Goal: Task Accomplishment & Management: Manage account settings

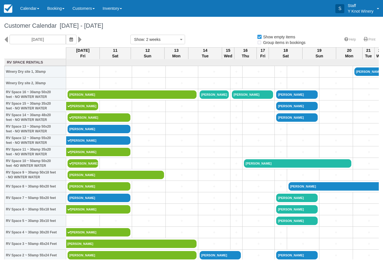
select select
click at [69, 41] on icon "button" at bounding box center [70, 40] width 3 height 4
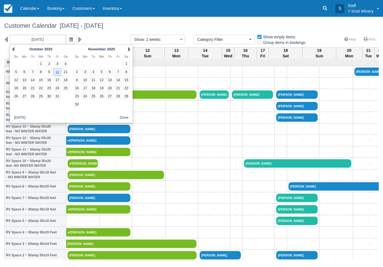
click at [61, 88] on link "24" at bounding box center [57, 89] width 8 height 8
type input "[DATE]"
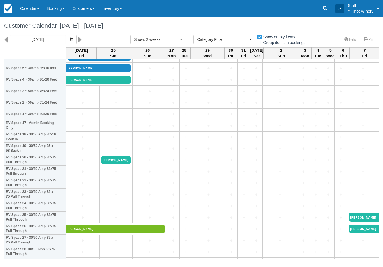
scroll to position [153, 0]
click at [84, 174] on link "+" at bounding box center [83, 172] width 30 height 6
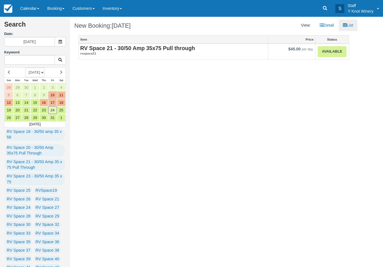
click at [335, 52] on link "Available" at bounding box center [331, 51] width 29 height 11
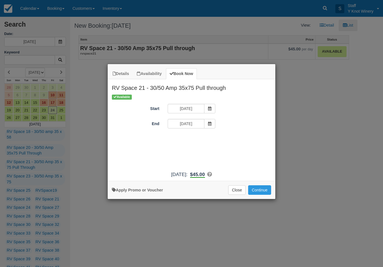
click at [209, 124] on icon "Item Modal" at bounding box center [210, 124] width 4 height 4
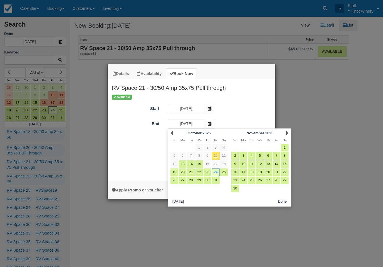
click at [225, 171] on link "25" at bounding box center [224, 173] width 8 height 8
type input "10/25/25"
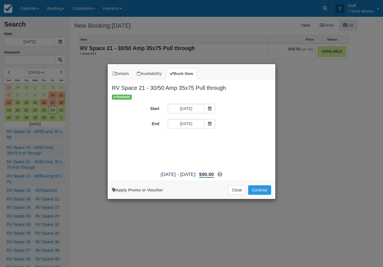
click at [259, 195] on button "Continue" at bounding box center [259, 190] width 23 height 10
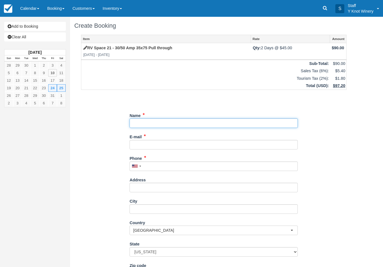
click at [161, 119] on input "Name" at bounding box center [213, 123] width 168 height 10
type input "William lawler"
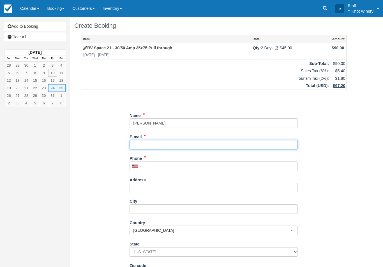
click at [157, 146] on input "E-mail" at bounding box center [213, 145] width 168 height 10
type input "william.t.lawler@gmail.com"
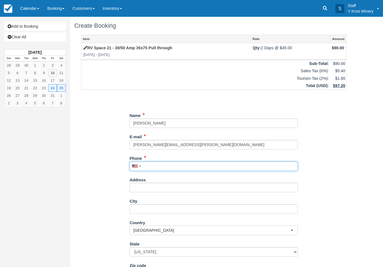
click at [160, 170] on input "Phone" at bounding box center [213, 167] width 168 height 10
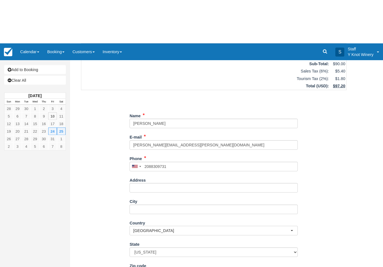
click at [141, 267] on button "Continue" at bounding box center [142, 271] width 27 height 10
type input "+12088309731"
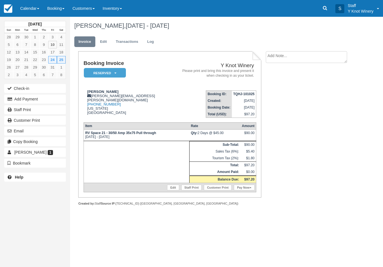
click at [26, 4] on link "Calendar" at bounding box center [29, 8] width 27 height 17
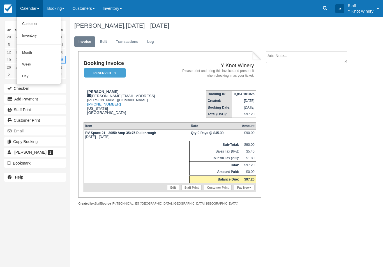
click at [39, 28] on link "Customer" at bounding box center [39, 24] width 44 height 12
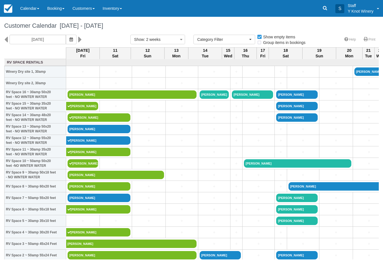
select select
click at [69, 40] on icon "button" at bounding box center [70, 40] width 3 height 4
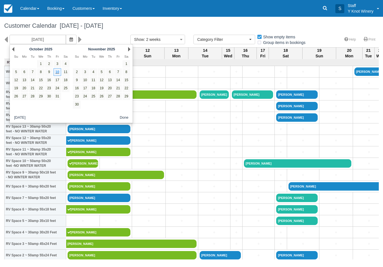
click at [57, 89] on link "24" at bounding box center [57, 89] width 8 height 8
type input "10/24/25"
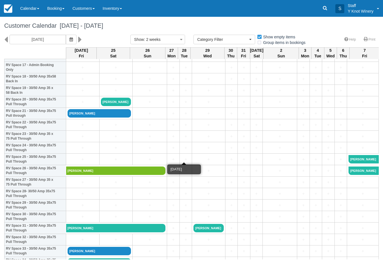
scroll to position [208, 0]
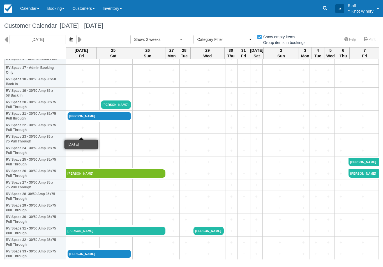
click at [81, 131] on link "+" at bounding box center [83, 128] width 30 height 6
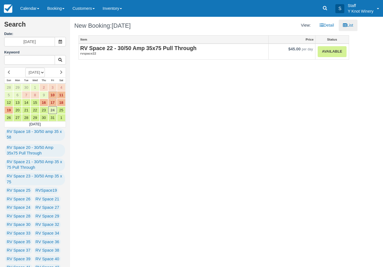
click at [333, 53] on link "Available" at bounding box center [331, 51] width 29 height 11
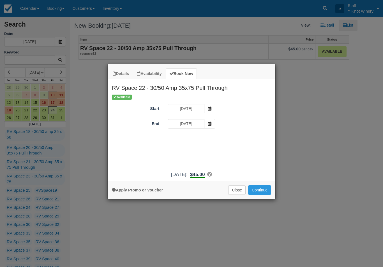
click at [208, 126] on span "Item Modal" at bounding box center [209, 124] width 11 height 10
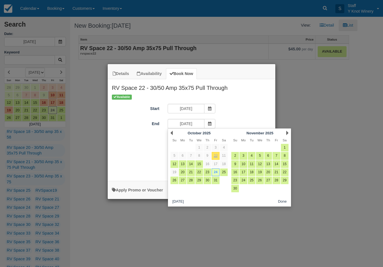
click at [223, 173] on link "25" at bounding box center [224, 173] width 8 height 8
type input "10/25/25"
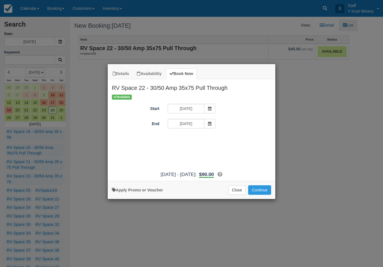
click at [256, 195] on button "Continue" at bounding box center [259, 190] width 23 height 10
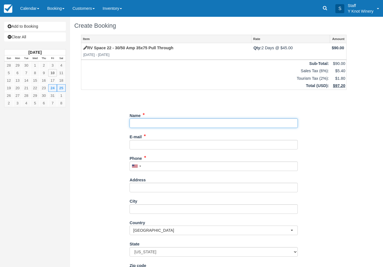
click at [149, 125] on input "Name" at bounding box center [213, 123] width 168 height 10
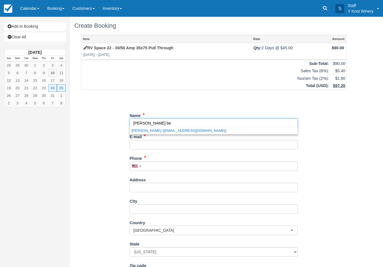
click at [171, 132] on link "Dean Beck (mdkbeck@yahoo.com)" at bounding box center [213, 130] width 167 height 7
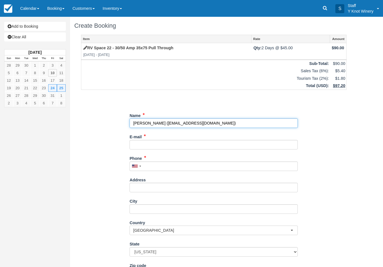
type input "[PERSON_NAME]"
type input "[EMAIL_ADDRESS][DOMAIN_NAME]"
type input "+19705188484"
select select "CA"
select select
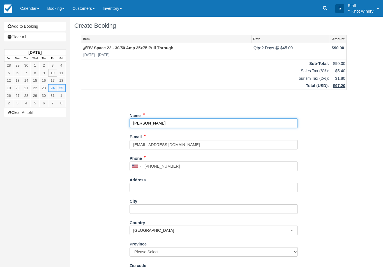
select select "MB"
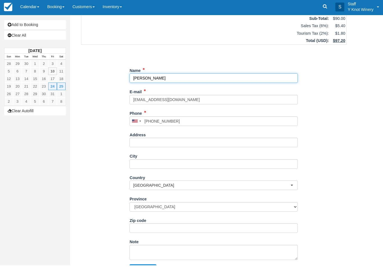
scroll to position [45, 0]
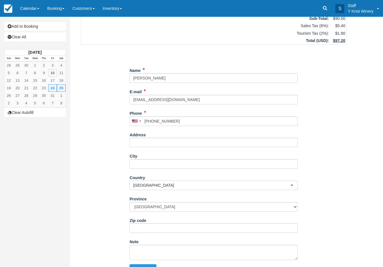
click at [350, 155] on div "Item Rate Amount RV Space 22 - 30/50 Amp 35x75 Pull Through Fri Oct 24 2025 - S…" at bounding box center [213, 127] width 279 height 275
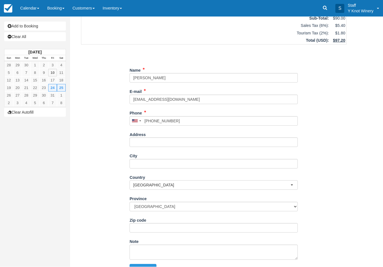
click at [148, 266] on button "Continue" at bounding box center [142, 269] width 27 height 10
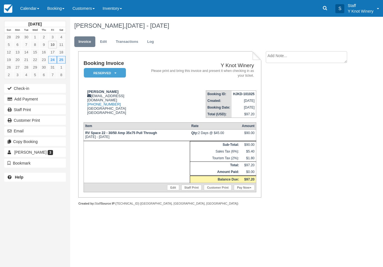
click at [31, 6] on link "Calendar" at bounding box center [29, 8] width 27 height 17
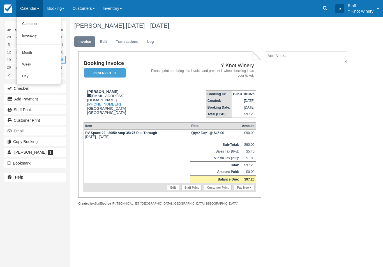
click at [38, 26] on link "Customer" at bounding box center [39, 24] width 44 height 12
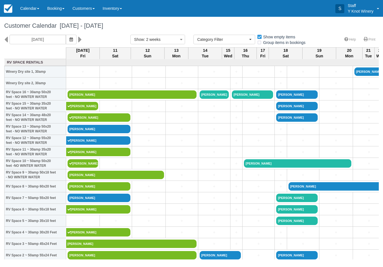
select select
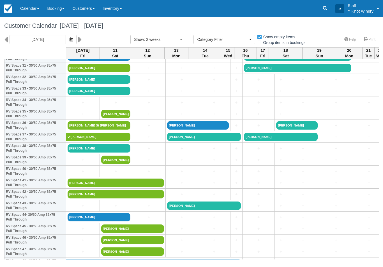
scroll to position [371, 0]
click at [80, 209] on link "+" at bounding box center [83, 206] width 31 height 6
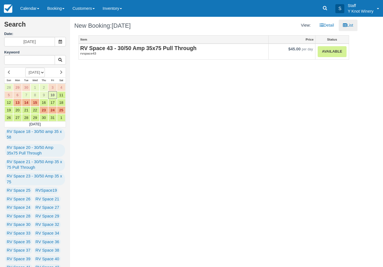
click at [337, 52] on link "Available" at bounding box center [331, 51] width 29 height 11
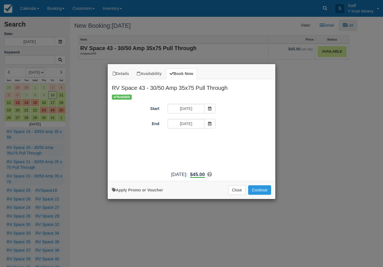
click at [209, 126] on span "Item Modal" at bounding box center [209, 124] width 11 height 10
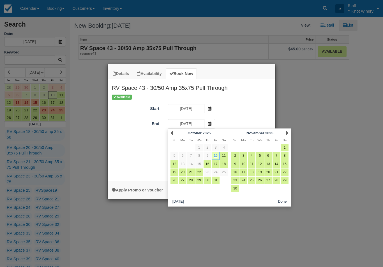
click at [225, 157] on link "11" at bounding box center [224, 156] width 8 height 8
type input "10/11/25"
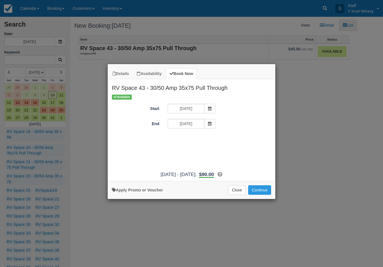
click at [209, 124] on icon "Item Modal" at bounding box center [210, 124] width 4 height 4
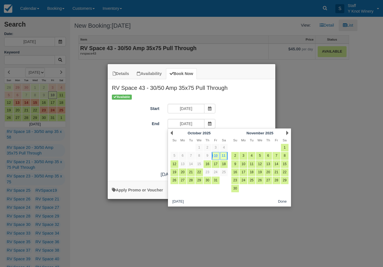
click at [222, 157] on link "11" at bounding box center [224, 156] width 8 height 8
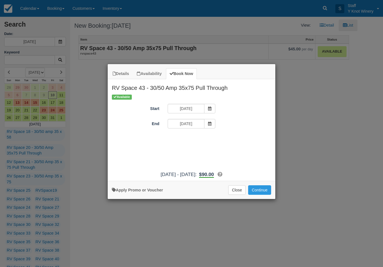
click at [262, 194] on button "Continue" at bounding box center [259, 190] width 23 height 10
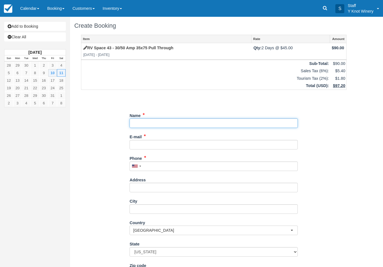
click at [158, 118] on input "Name" at bounding box center [213, 123] width 168 height 10
type input "[PERSON_NAME]"
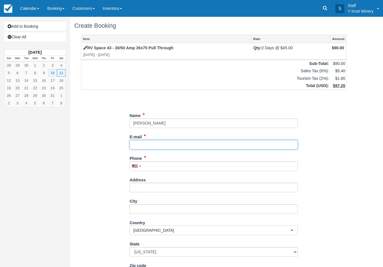
click at [142, 142] on input "E-mail" at bounding box center [213, 145] width 168 height 10
type input "tgjbessinx@msn.com"
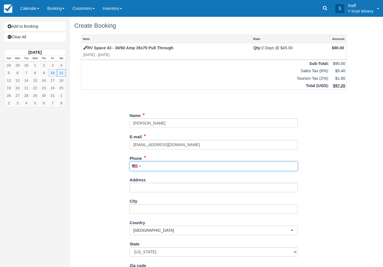
click at [149, 167] on input "Phone" at bounding box center [213, 167] width 168 height 10
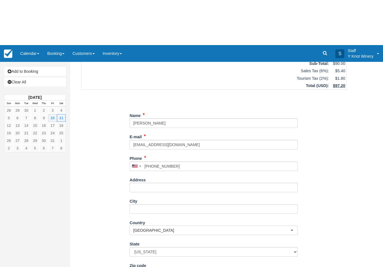
click at [138, 267] on button "Continue" at bounding box center [142, 269] width 27 height 10
type input "+12085771541"
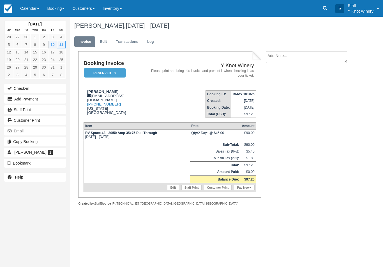
click at [15, 88] on button "Check-in" at bounding box center [35, 88] width 62 height 9
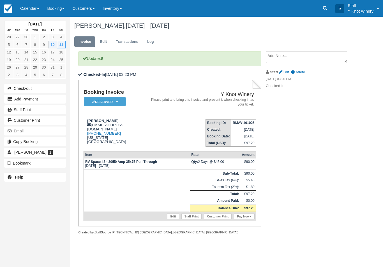
click at [32, 6] on link "Calendar" at bounding box center [29, 8] width 27 height 17
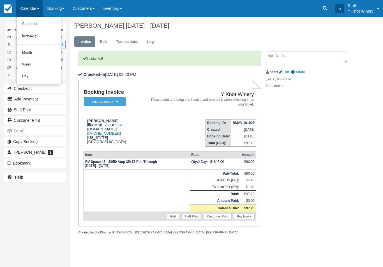
click at [25, 20] on link "Customer" at bounding box center [39, 24] width 44 height 12
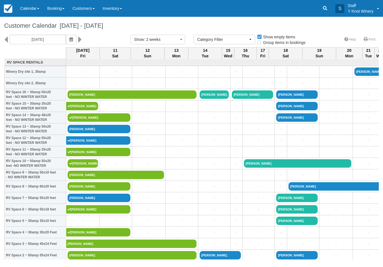
select select
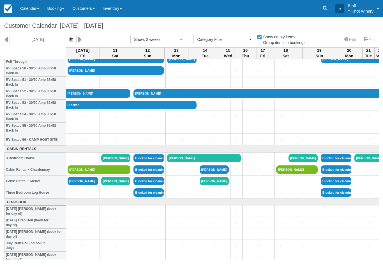
scroll to position [587, 0]
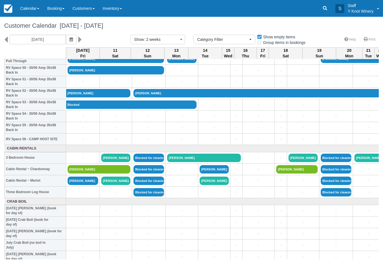
click at [76, 185] on link "[PERSON_NAME]" at bounding box center [83, 181] width 31 height 8
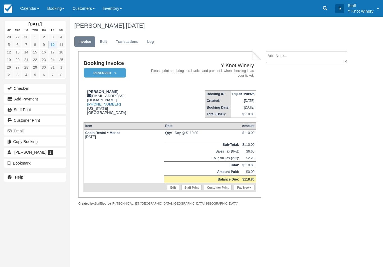
click at [18, 87] on button "Check-in" at bounding box center [35, 88] width 62 height 9
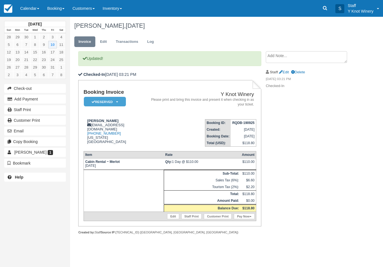
click at [25, 8] on link "Calendar" at bounding box center [29, 8] width 27 height 17
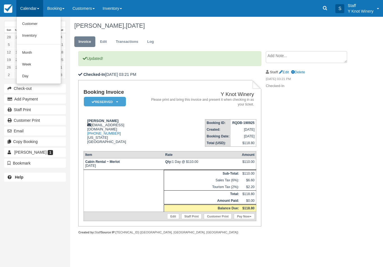
click at [28, 25] on link "Customer" at bounding box center [39, 24] width 44 height 12
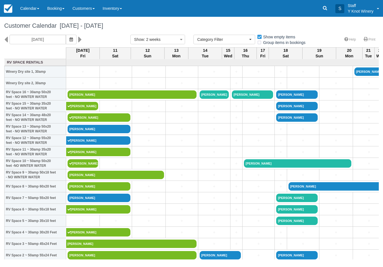
select select
click at [24, 14] on link "Calendar" at bounding box center [29, 8] width 27 height 17
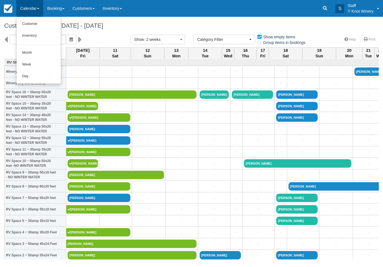
click at [36, 27] on link "Customer" at bounding box center [39, 24] width 44 height 12
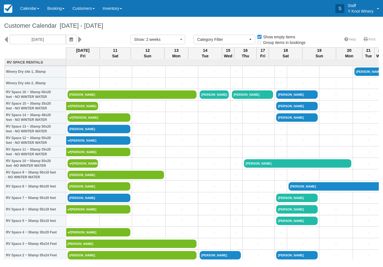
select select
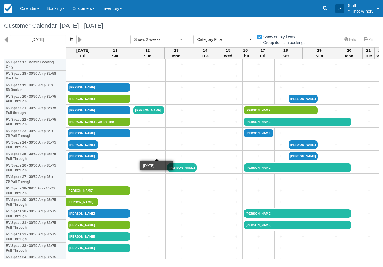
scroll to position [213, 0]
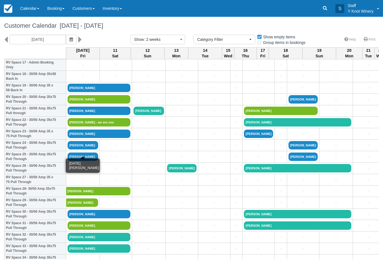
click at [89, 147] on link "[PERSON_NAME]" at bounding box center [83, 145] width 31 height 8
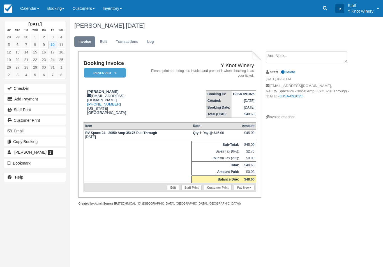
click at [244, 190] on link "Pay Now" at bounding box center [244, 188] width 20 height 6
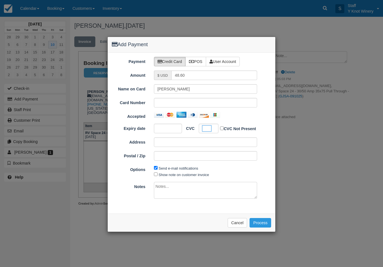
click at [168, 175] on label "Show note on customer invoice" at bounding box center [184, 175] width 50 height 4
click at [157, 175] on input "Show note on customer invoice" at bounding box center [156, 175] width 4 height 4
checkbox input "true"
click at [259, 215] on div "Please wait while the payment is processed ... Cancel Process" at bounding box center [191, 223] width 167 height 18
click at [270, 215] on div "Please wait while the payment is processed ... Cancel Process" at bounding box center [191, 223] width 167 height 18
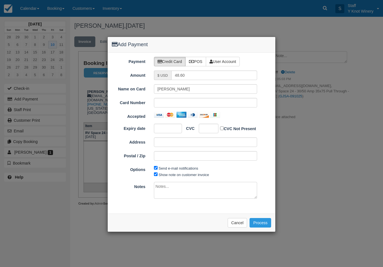
click at [259, 223] on button "Process" at bounding box center [260, 223] width 22 height 10
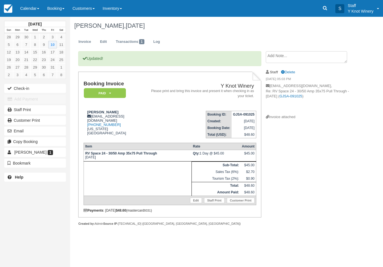
click at [23, 91] on button "Check-in" at bounding box center [35, 88] width 62 height 9
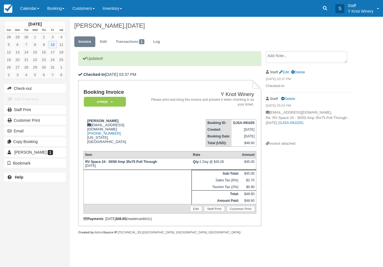
click at [30, 9] on link "Calendar" at bounding box center [29, 8] width 27 height 17
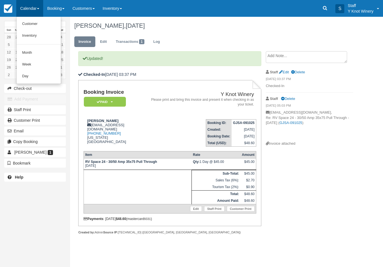
click at [36, 22] on link "Customer" at bounding box center [39, 24] width 44 height 12
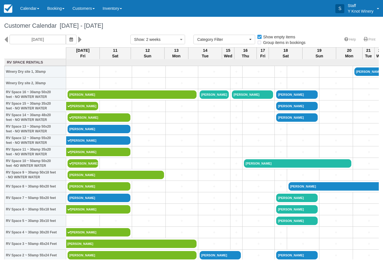
select select
click at [100, 191] on link "[PERSON_NAME]" at bounding box center [99, 186] width 63 height 8
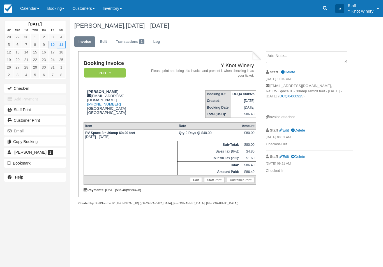
click at [30, 88] on button "Check-in" at bounding box center [35, 88] width 62 height 9
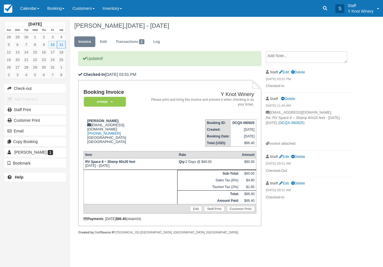
click at [32, 7] on link "Calendar" at bounding box center [29, 8] width 27 height 17
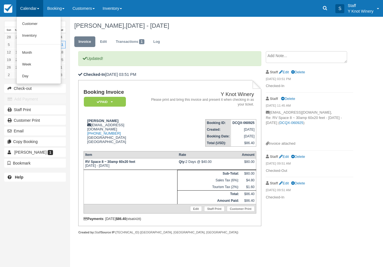
click at [37, 20] on link "Customer" at bounding box center [39, 24] width 44 height 12
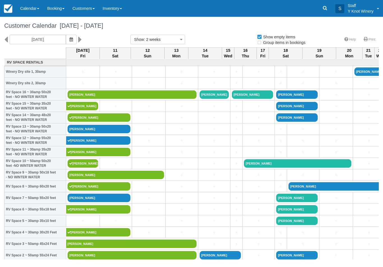
select select
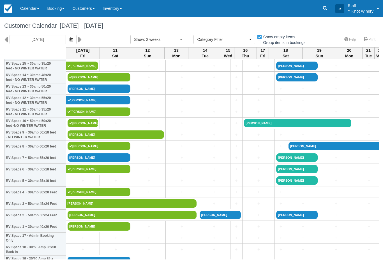
scroll to position [40, 0]
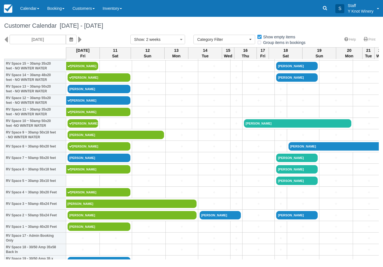
click at [23, 10] on link "Calendar" at bounding box center [29, 8] width 27 height 17
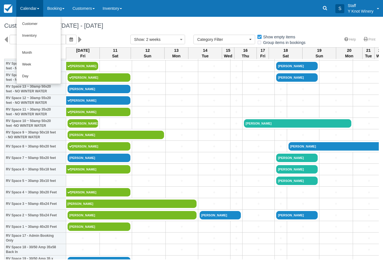
click at [32, 20] on link "Customer" at bounding box center [39, 24] width 44 height 12
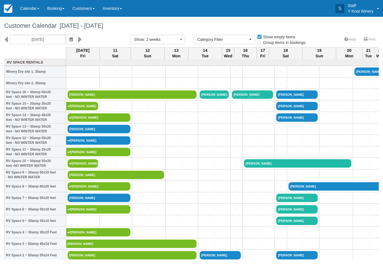
select select
click at [277, 168] on link "[PERSON_NAME]" at bounding box center [297, 163] width 107 height 8
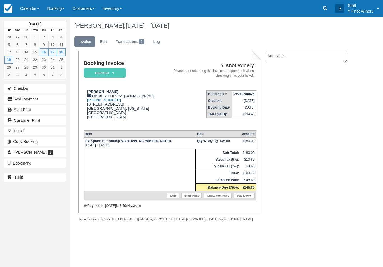
click at [29, 11] on link "Calendar" at bounding box center [29, 8] width 27 height 17
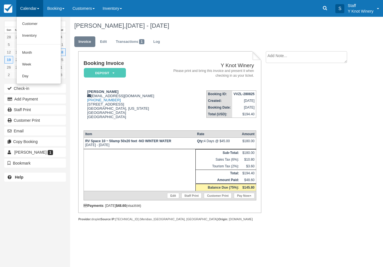
click at [35, 25] on link "Customer" at bounding box center [39, 24] width 44 height 12
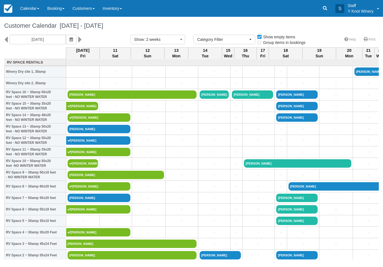
select select
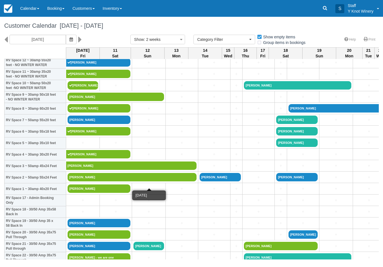
scroll to position [79, 0]
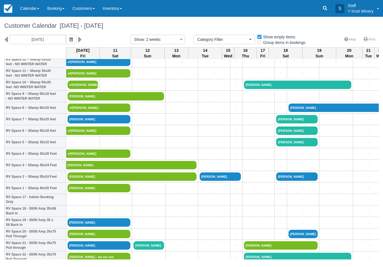
click at [24, 8] on link "Calendar" at bounding box center [29, 8] width 27 height 17
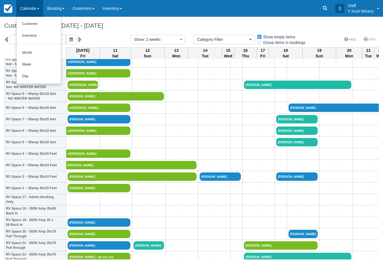
click at [36, 26] on link "Customer" at bounding box center [39, 24] width 44 height 12
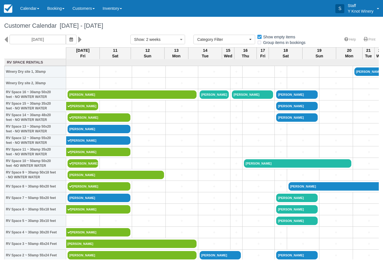
select select
click at [244, 132] on link "+" at bounding box center [258, 129] width 29 height 6
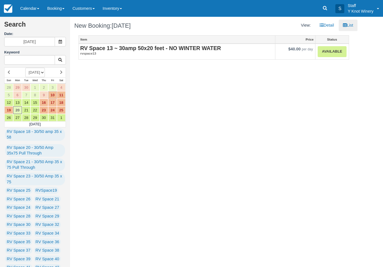
click at [331, 53] on link "Available" at bounding box center [331, 51] width 29 height 11
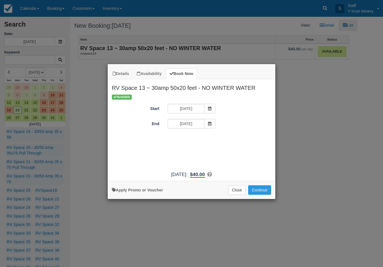
click at [209, 126] on span "Item Modal" at bounding box center [209, 124] width 11 height 10
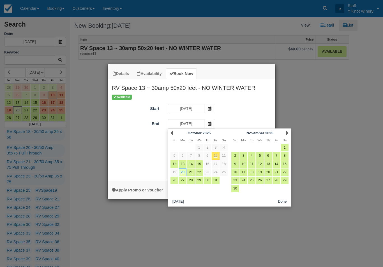
click at [127, 225] on div "Details Availability Book Now RV Space 13 ~ 30amp 50x20 feet - NO WINTER WATER …" at bounding box center [191, 133] width 383 height 267
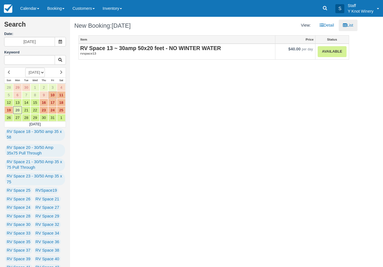
click at [29, 5] on link "Calendar" at bounding box center [29, 8] width 27 height 17
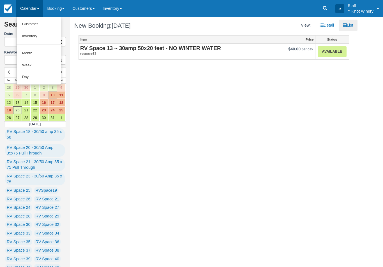
click at [36, 24] on link "Customer" at bounding box center [39, 24] width 44 height 12
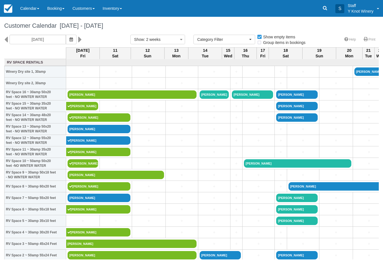
select select
click at [245, 144] on link "+" at bounding box center [258, 141] width 29 height 6
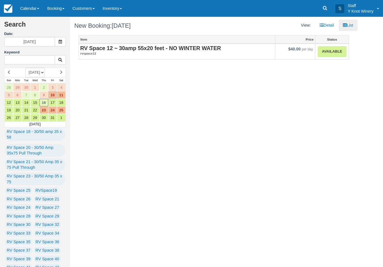
click at [334, 55] on link "Available" at bounding box center [331, 51] width 29 height 11
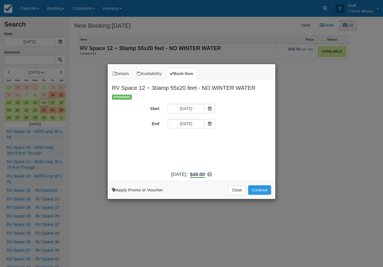
click at [211, 125] on icon "Item Modal" at bounding box center [210, 124] width 4 height 4
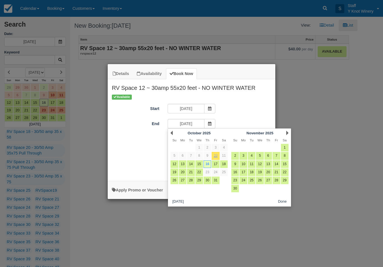
click at [176, 172] on link "19" at bounding box center [174, 173] width 8 height 8
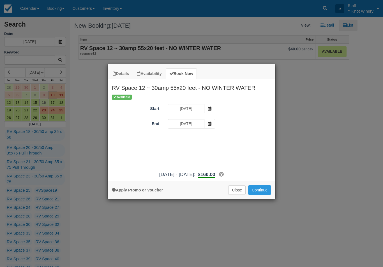
click at [211, 125] on icon "Item Modal" at bounding box center [210, 124] width 4 height 4
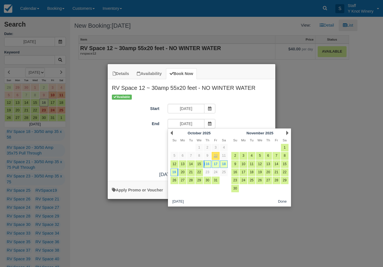
click at [225, 164] on link "18" at bounding box center [224, 164] width 8 height 8
type input "10/18/25"
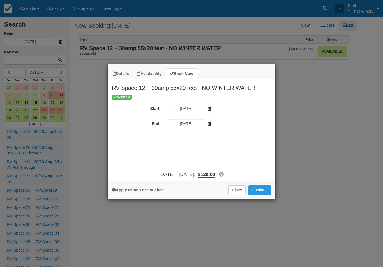
click at [258, 199] on div "Apply Promo or Voucher Close Continue Searching..." at bounding box center [191, 190] width 167 height 18
click at [264, 194] on button "Continue" at bounding box center [259, 190] width 23 height 10
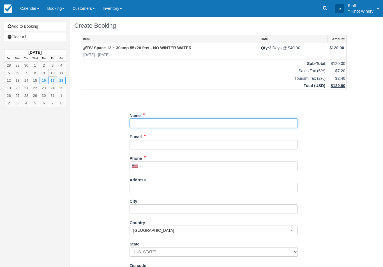
click at [148, 120] on input "Name" at bounding box center [213, 123] width 168 height 10
type input "Jason Lance"
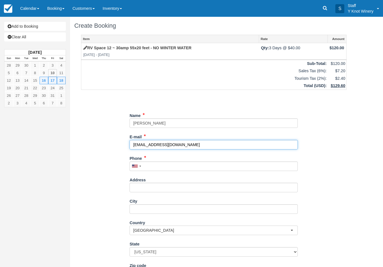
type input "jklance97@gmail.com"
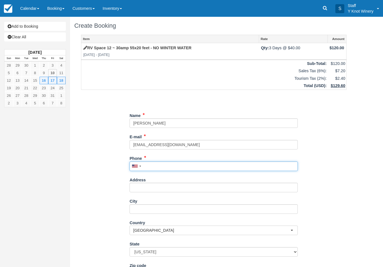
click at [152, 169] on input "Phone" at bounding box center [213, 167] width 168 height 10
click at [156, 162] on input "Phone" at bounding box center [213, 167] width 168 height 10
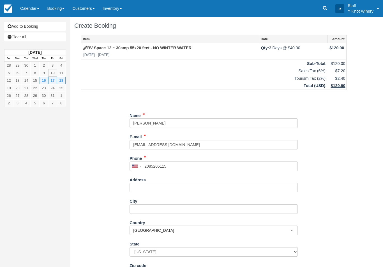
type input "+12085205115"
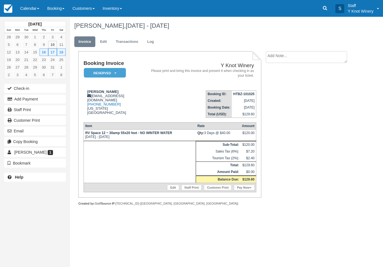
click at [169, 190] on link "Edit" at bounding box center [173, 188] width 12 height 6
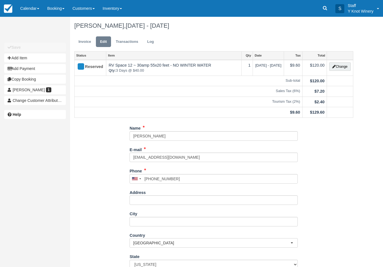
click at [27, 55] on button "Add Item" at bounding box center [35, 57] width 62 height 9
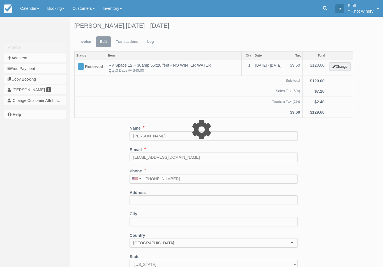
type input "0.00"
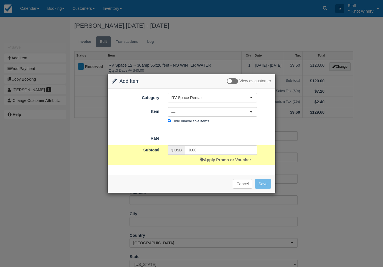
click at [195, 113] on span "—" at bounding box center [210, 112] width 78 height 6
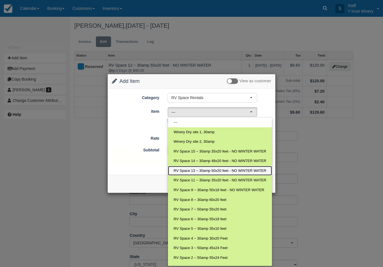
click at [210, 170] on span "RV Space 13 ~ 30amp 50x20 feet - NO WINTER WATER" at bounding box center [219, 170] width 92 height 5
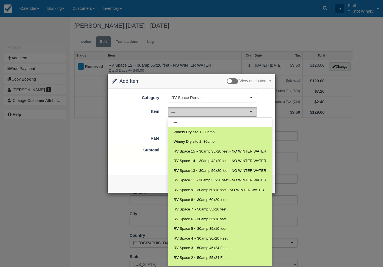
select select "25"
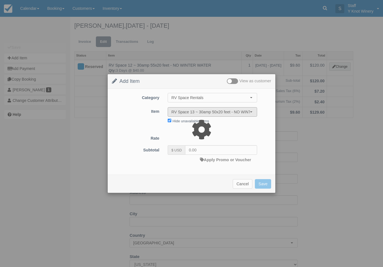
type input "40.00"
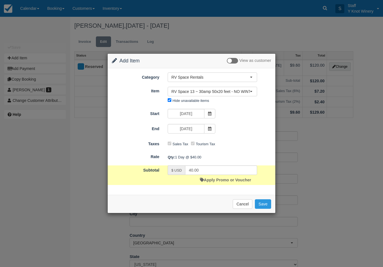
click at [210, 132] on span at bounding box center [209, 129] width 11 height 10
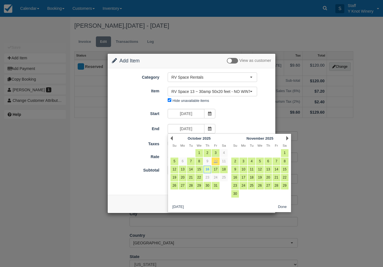
click at [224, 169] on link "18" at bounding box center [224, 170] width 8 height 8
type input "10/18/25"
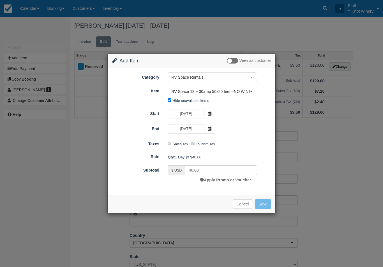
type input "120.00"
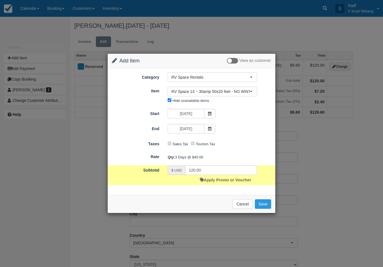
click at [264, 205] on button "Save" at bounding box center [263, 204] width 16 height 10
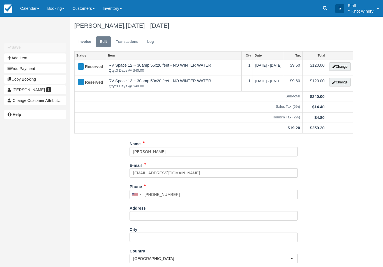
click at [82, 45] on link "Invoice" at bounding box center [84, 41] width 21 height 11
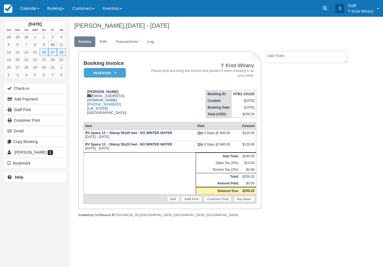
click at [26, 16] on link "Calendar" at bounding box center [29, 8] width 27 height 17
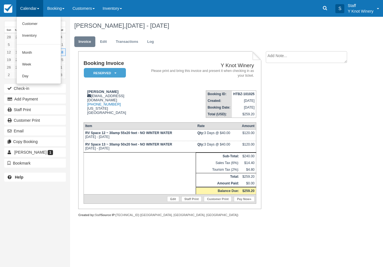
click at [36, 22] on link "Customer" at bounding box center [39, 24] width 44 height 12
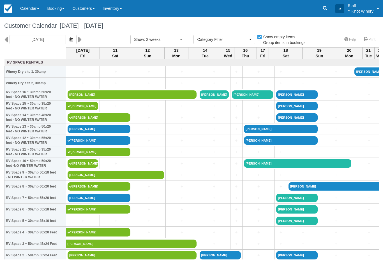
select select
